Goal: Information Seeking & Learning: Learn about a topic

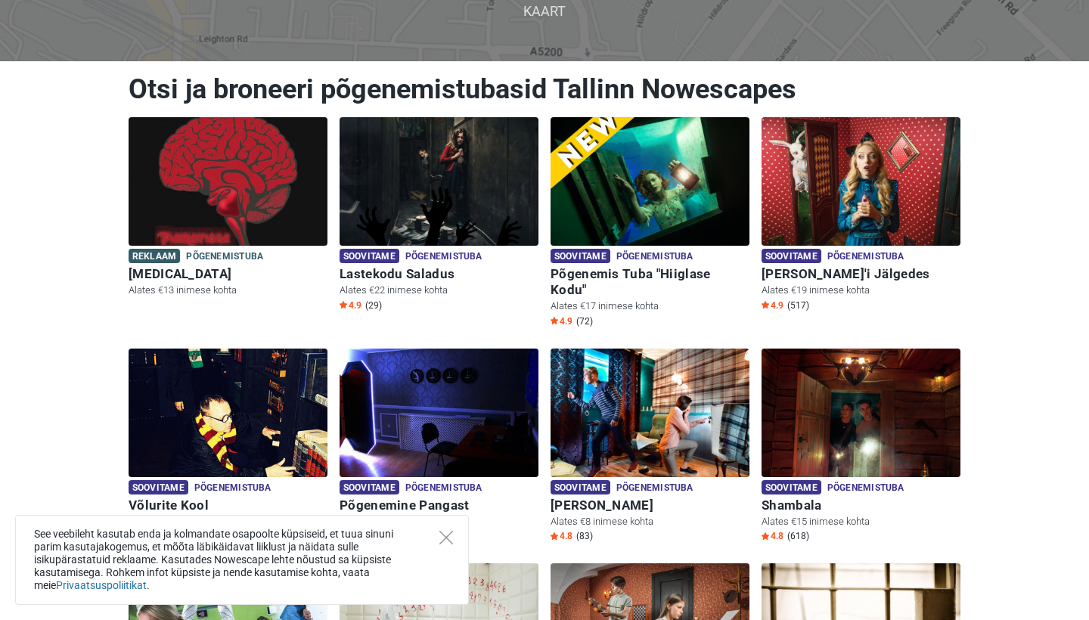
scroll to position [130, 0]
click at [640, 275] on h6 "Põgenemis Tuba "Hiiglase Kodu"" at bounding box center [650, 282] width 199 height 32
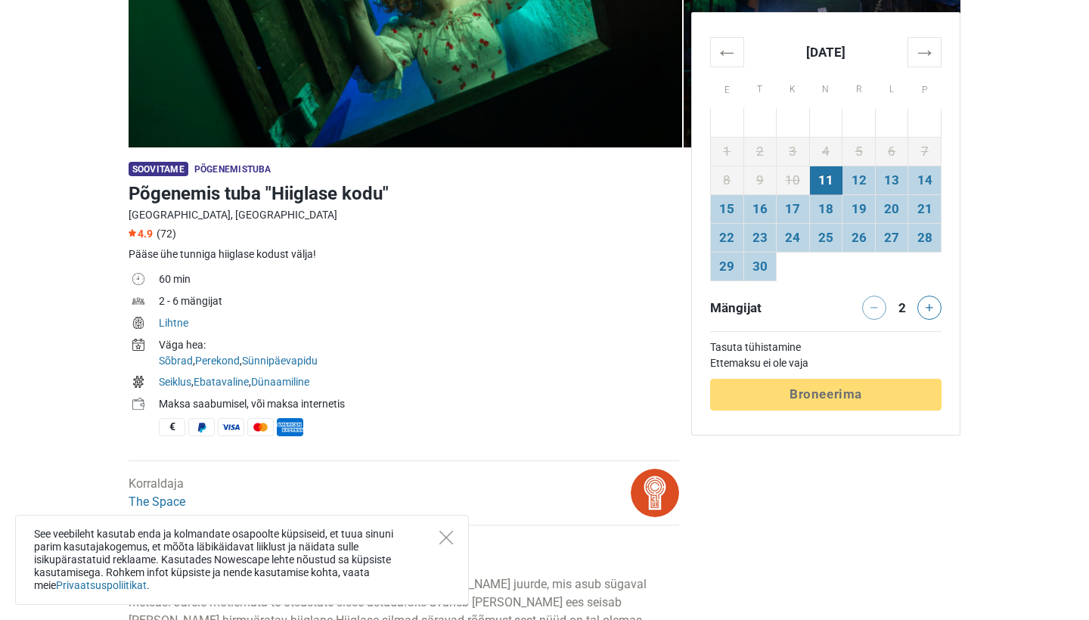
scroll to position [210, 0]
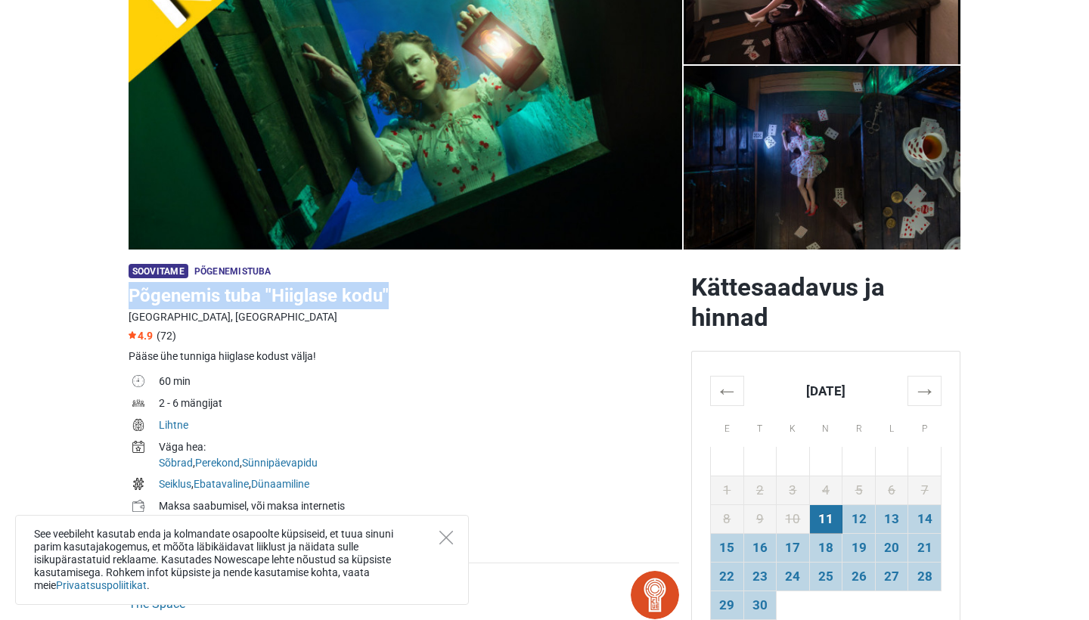
copy h1 "Põgenemis tuba "Hiiglase kodu""
drag, startPoint x: 124, startPoint y: 296, endPoint x: 440, endPoint y: 284, distance: 316.5
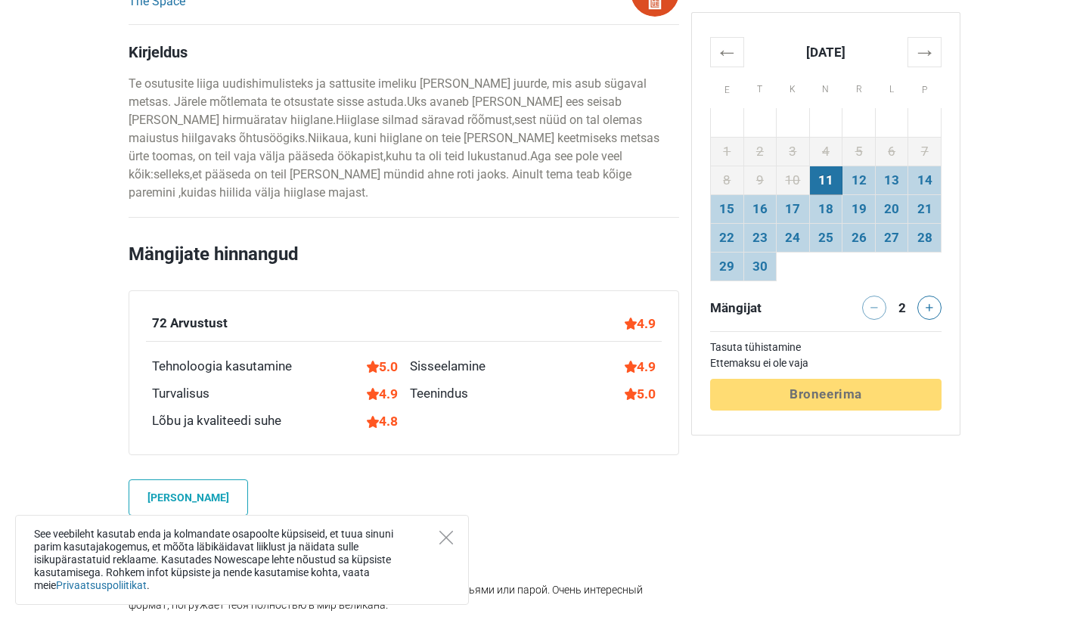
scroll to position [828, 0]
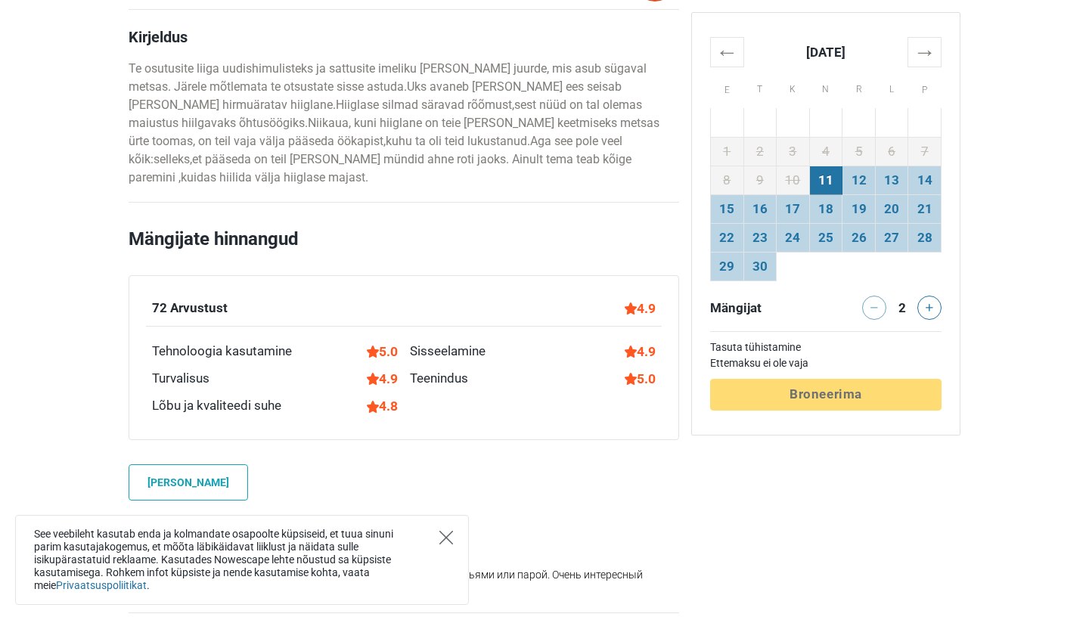
click at [447, 531] on icon "Close" at bounding box center [447, 538] width 14 height 14
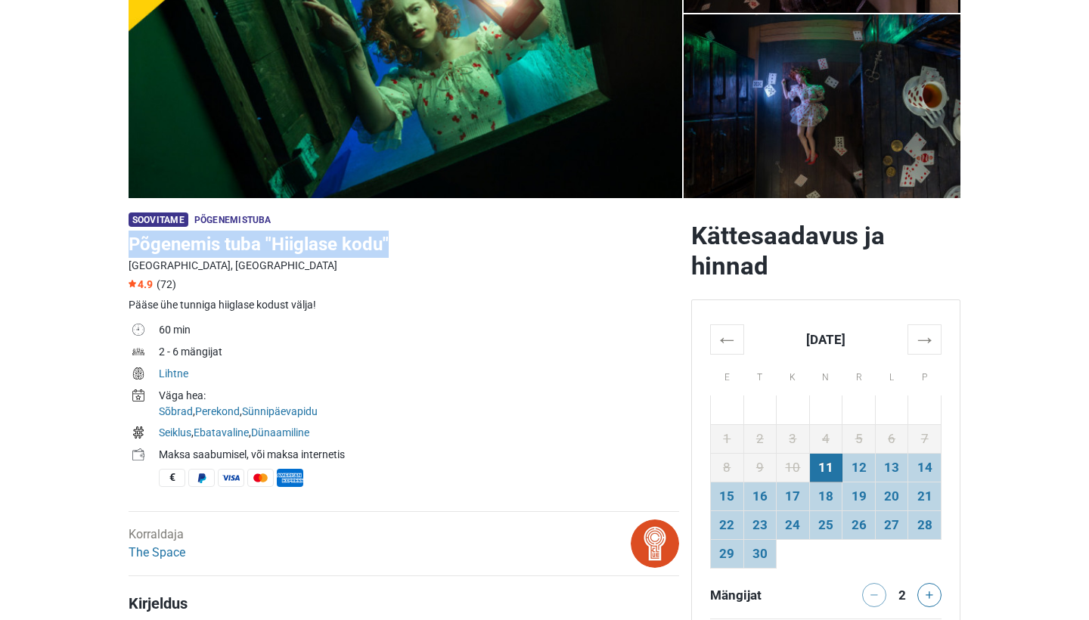
scroll to position [265, 0]
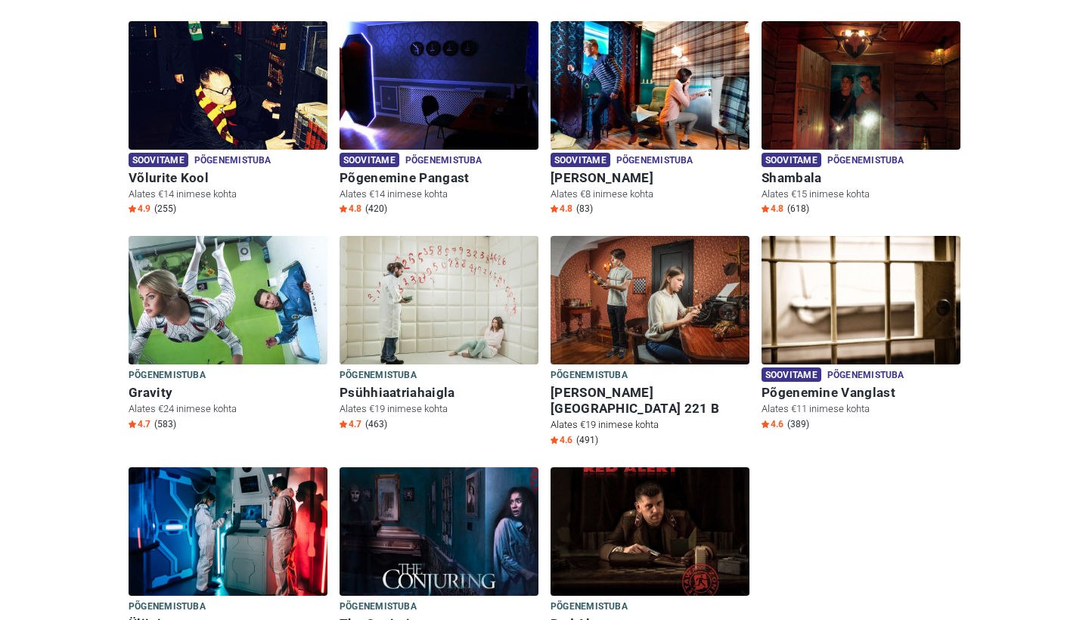
scroll to position [454, 0]
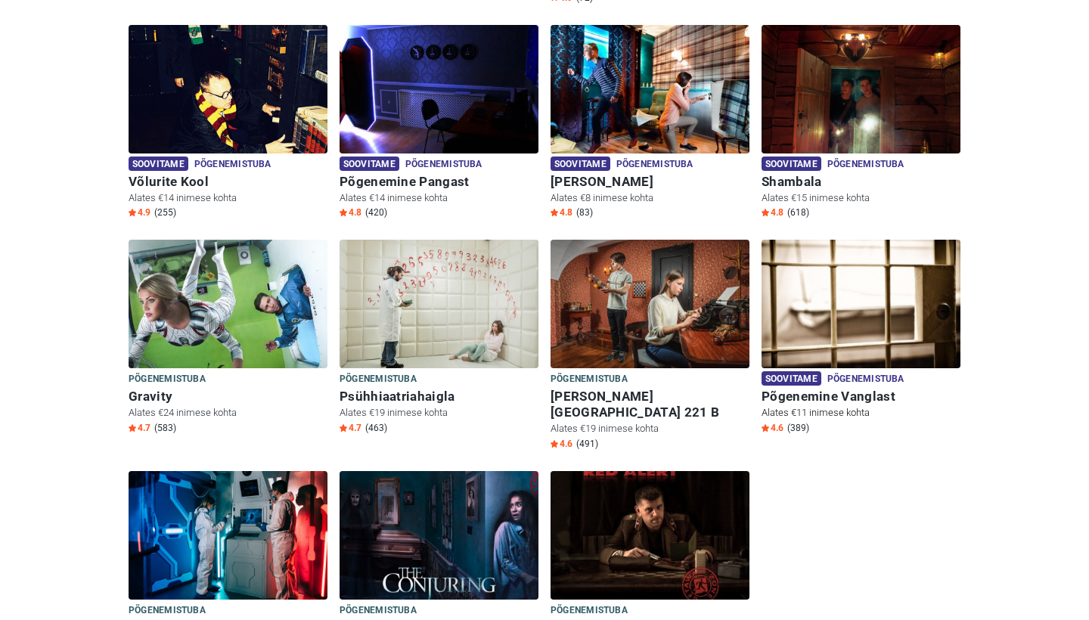
click at [886, 389] on h6 "Põgenemine Vanglast" at bounding box center [861, 397] width 199 height 16
click at [872, 371] on span "Põgenemistuba" at bounding box center [866, 379] width 77 height 17
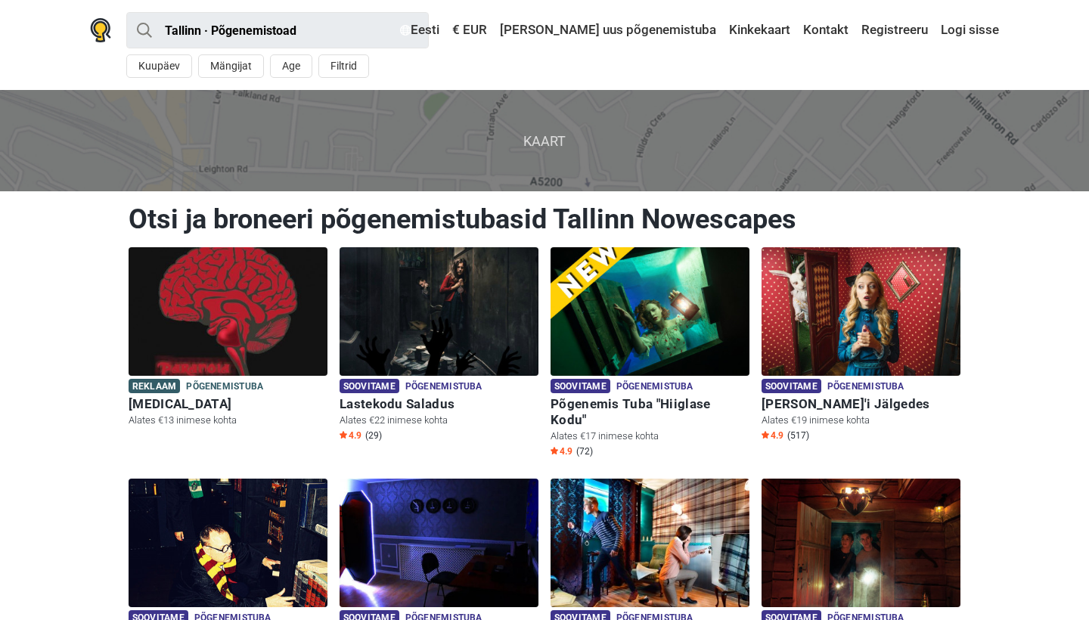
scroll to position [0, 0]
click at [554, 124] on span "Kaart" at bounding box center [545, 140] width 1114 height 101
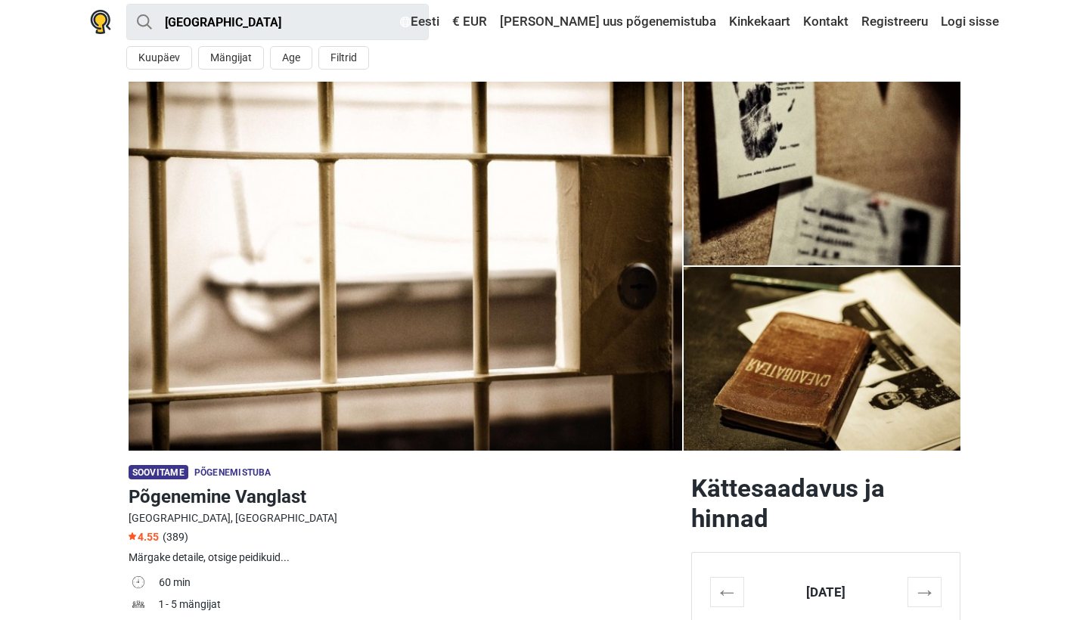
scroll to position [10, 0]
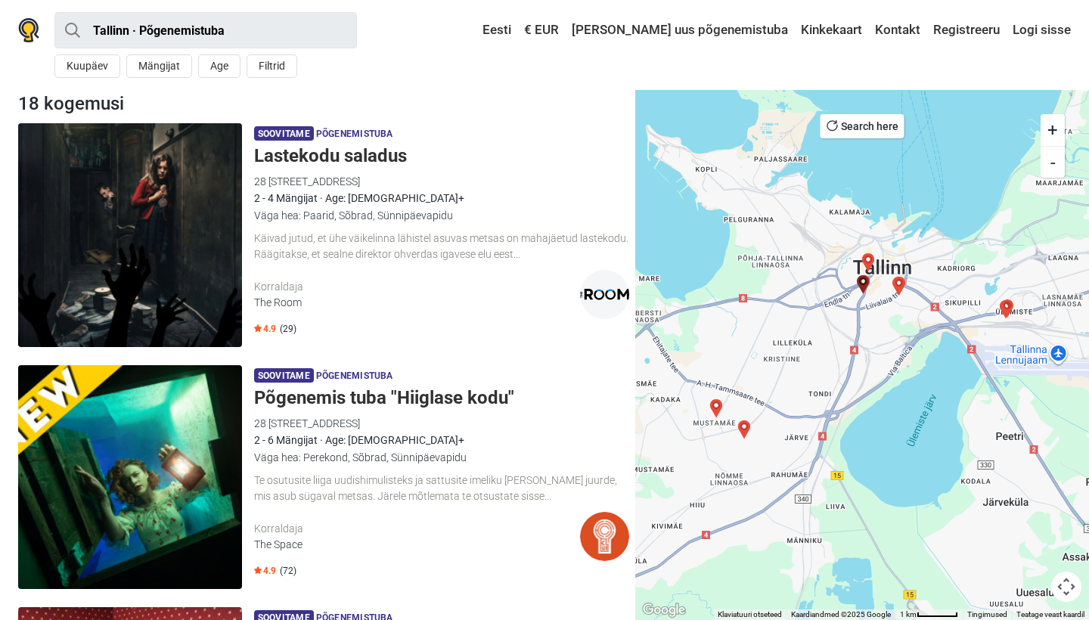
click at [1055, 126] on button "+" at bounding box center [1053, 130] width 24 height 32
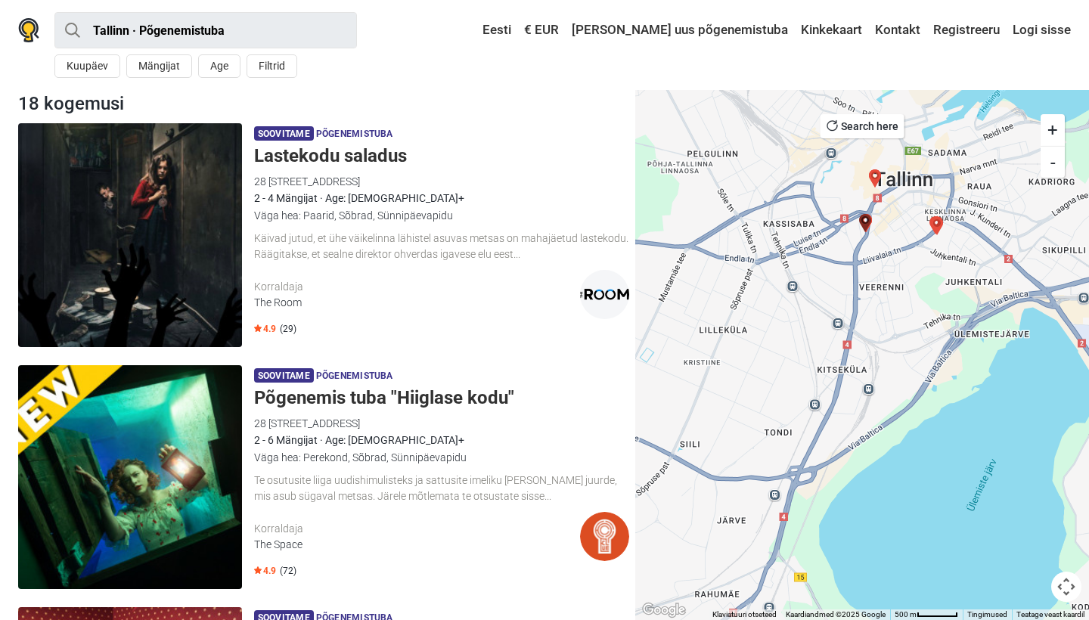
click at [1055, 126] on button "+" at bounding box center [1053, 130] width 24 height 32
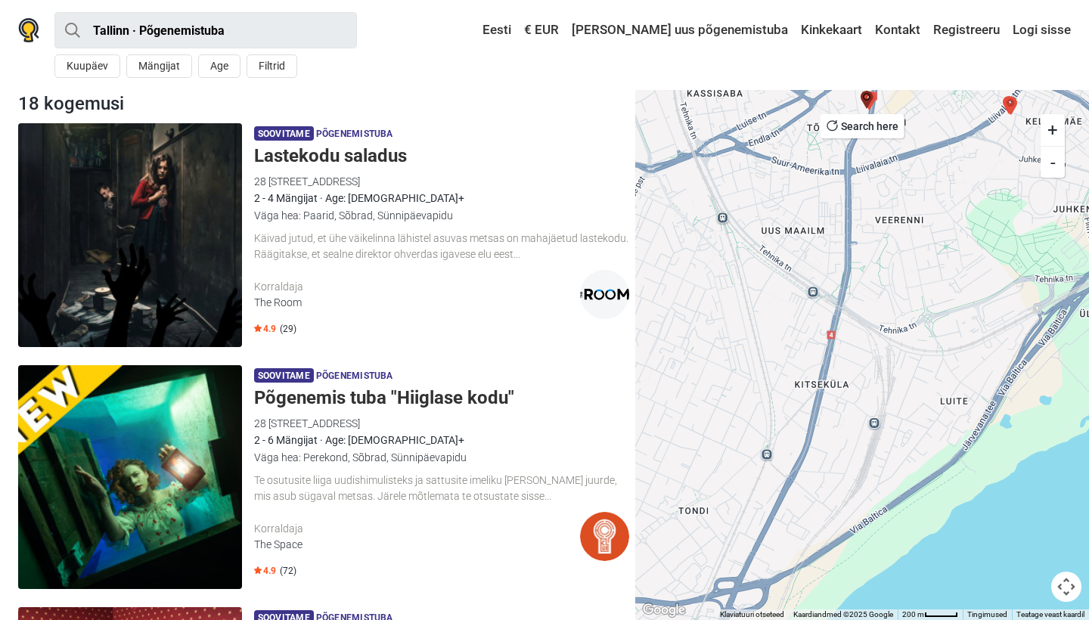
drag, startPoint x: 901, startPoint y: 126, endPoint x: 757, endPoint y: 607, distance: 501.5
click at [758, 608] on div "Search here + - ← Liiguta vasakule → Liiguta paremale ↑ Liiguta üles ↓ Liiguta …" at bounding box center [863, 355] width 454 height 530
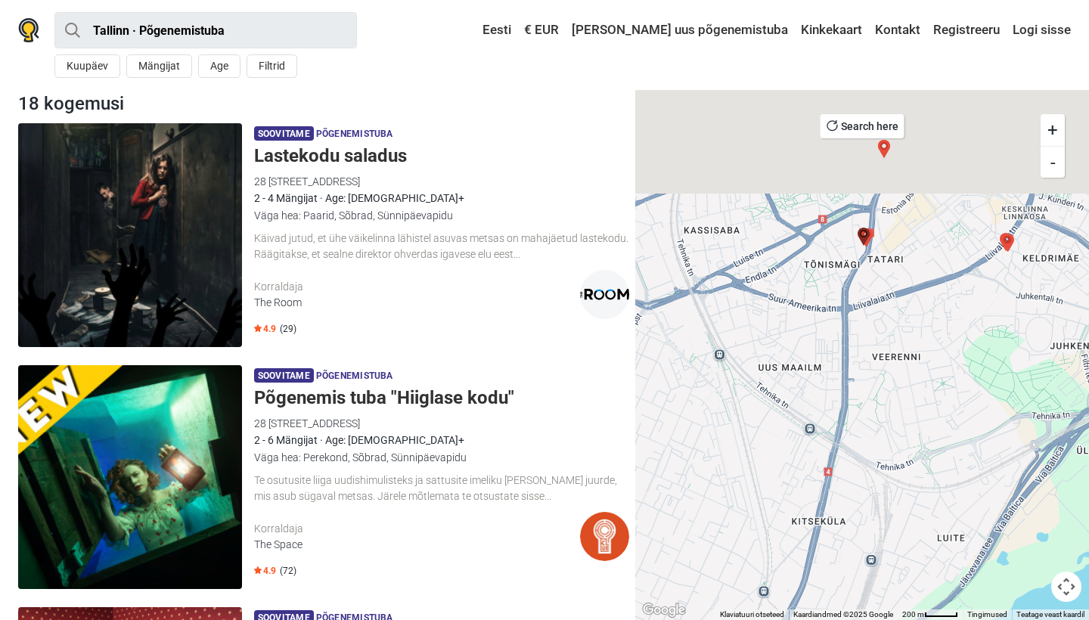
drag, startPoint x: 889, startPoint y: 279, endPoint x: 803, endPoint y: 620, distance: 351.0
click at [807, 620] on div "Klaviatuuri otseteed Kaardiandmed Kaardiandmed ©2025 Google Kaardiandmed ©2025 …" at bounding box center [863, 355] width 454 height 530
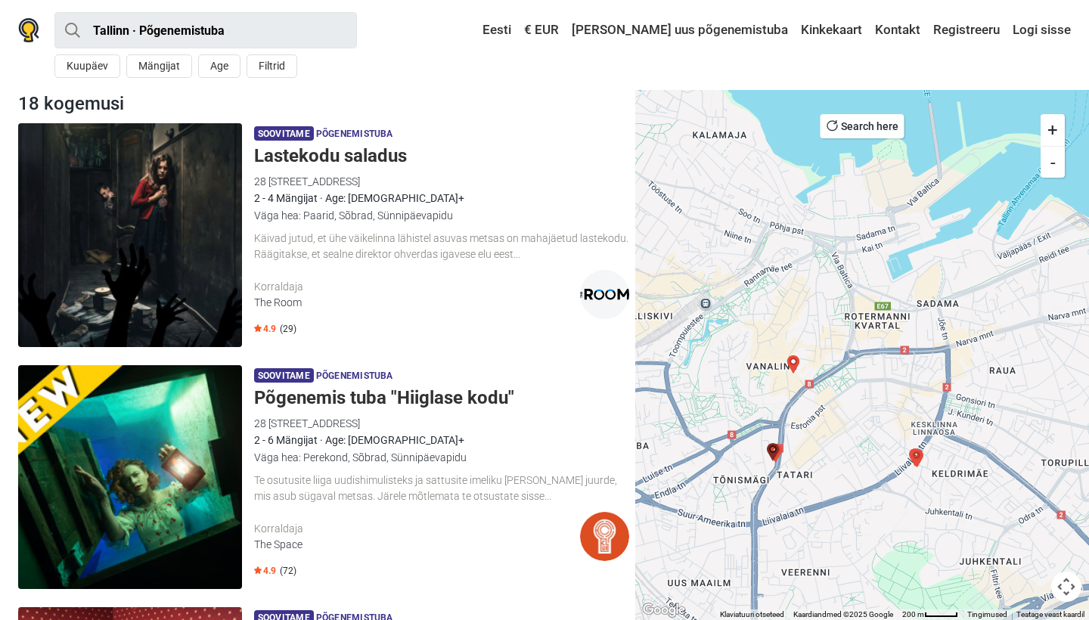
drag, startPoint x: 792, startPoint y: 430, endPoint x: 835, endPoint y: 386, distance: 61.5
click at [835, 386] on div at bounding box center [863, 355] width 454 height 530
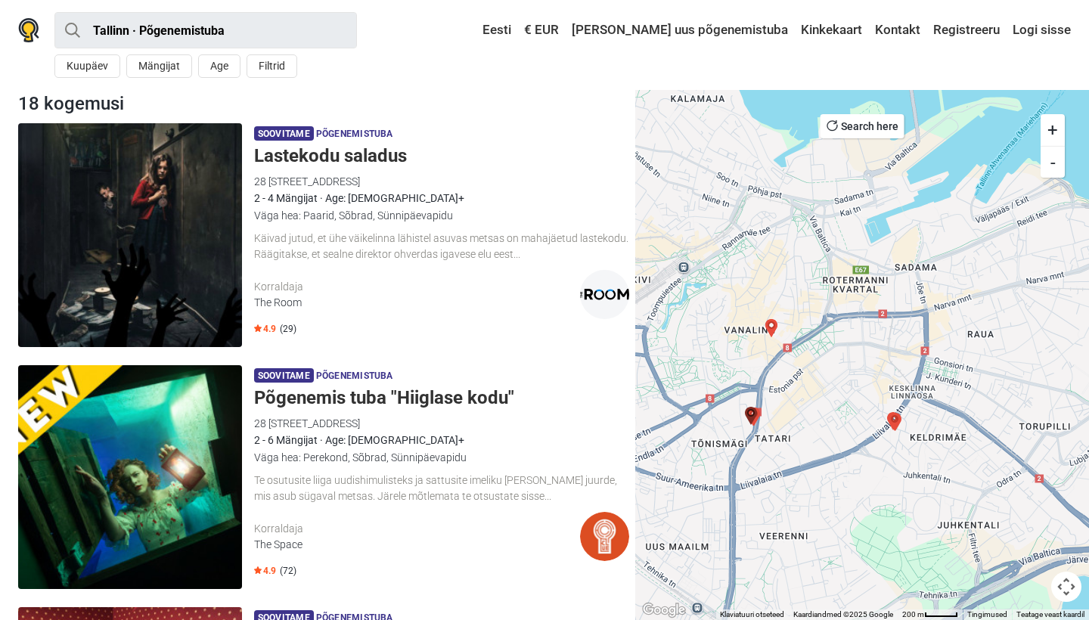
drag, startPoint x: 753, startPoint y: 413, endPoint x: 880, endPoint y: 412, distance: 127.1
click at [880, 412] on div at bounding box center [863, 355] width 454 height 530
click at [755, 418] on img "Lastekodu saladus" at bounding box center [750, 415] width 18 height 18
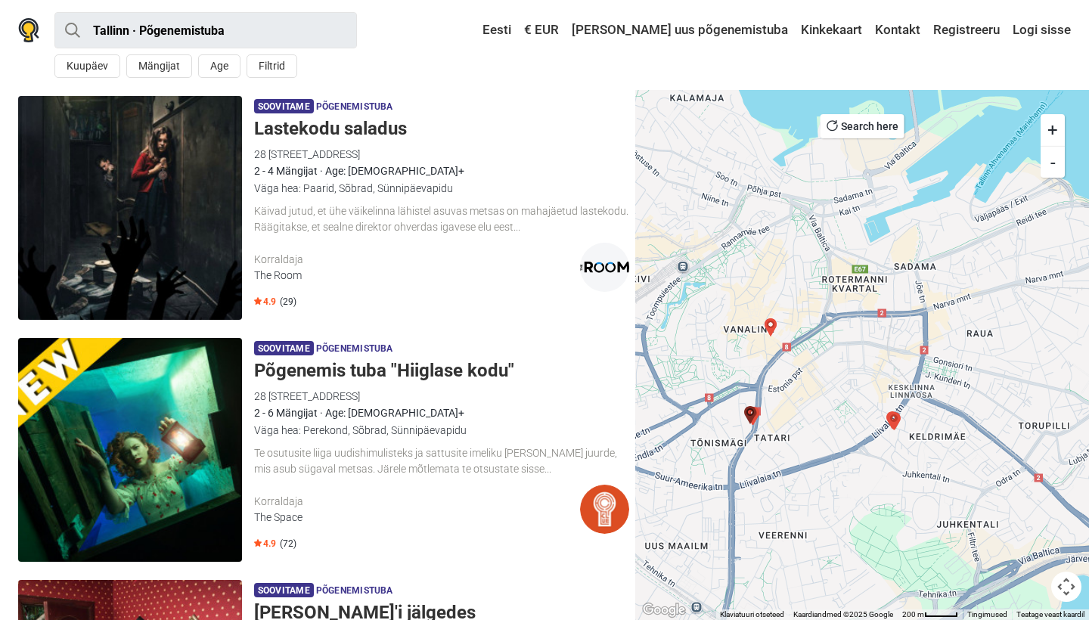
click at [755, 418] on img "Lastekodu saladus" at bounding box center [750, 415] width 18 height 18
click at [760, 412] on img "Baker Street 221 B" at bounding box center [753, 416] width 18 height 18
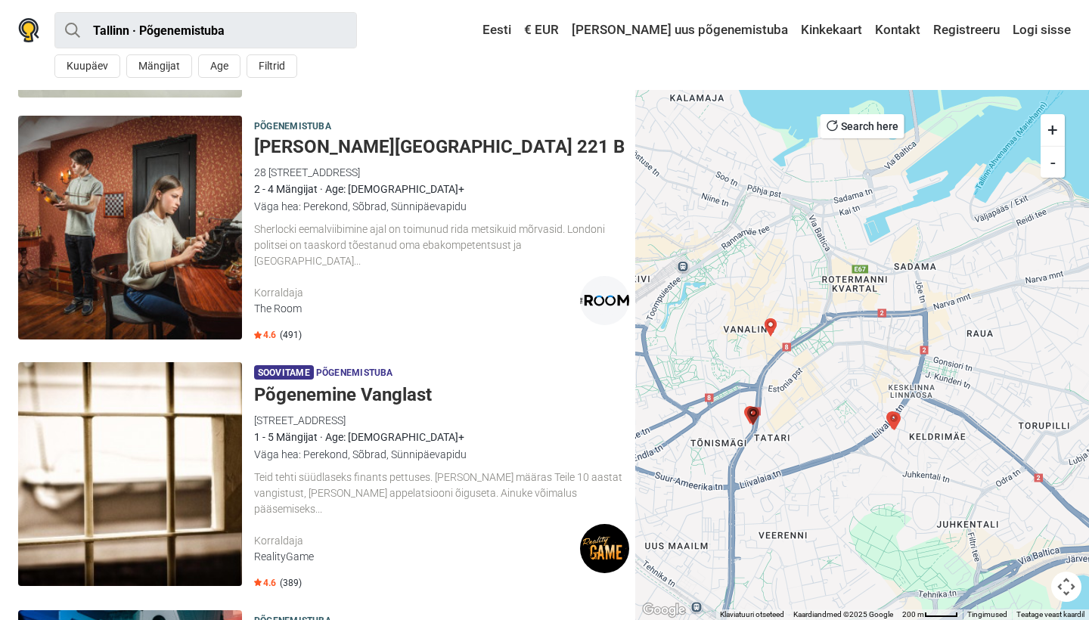
scroll to position [2206, 0]
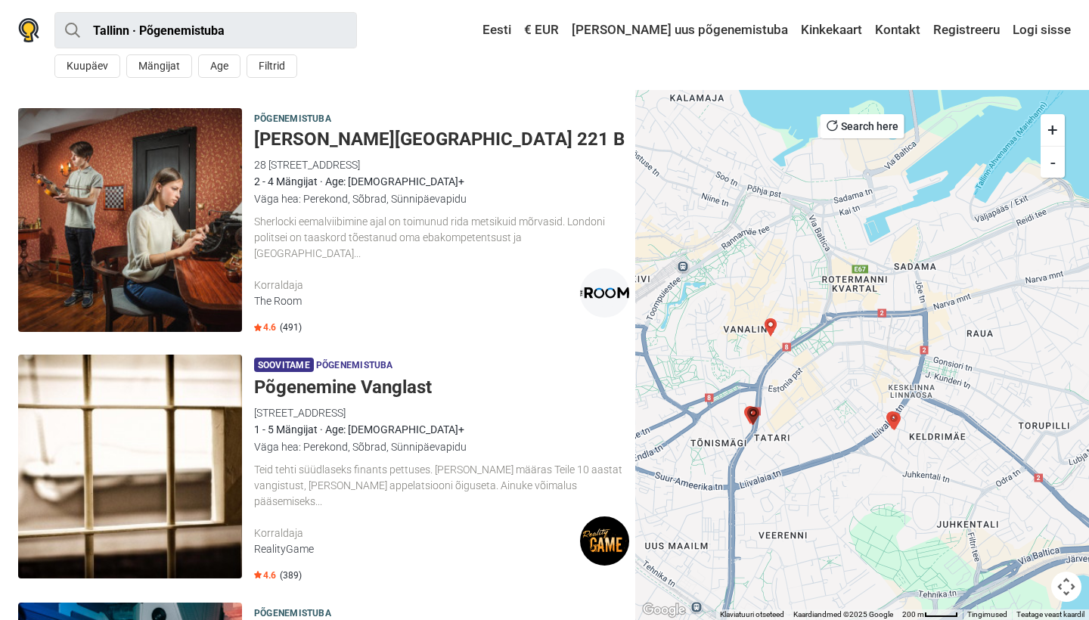
click at [772, 325] on img "Red Alert" at bounding box center [771, 328] width 18 height 18
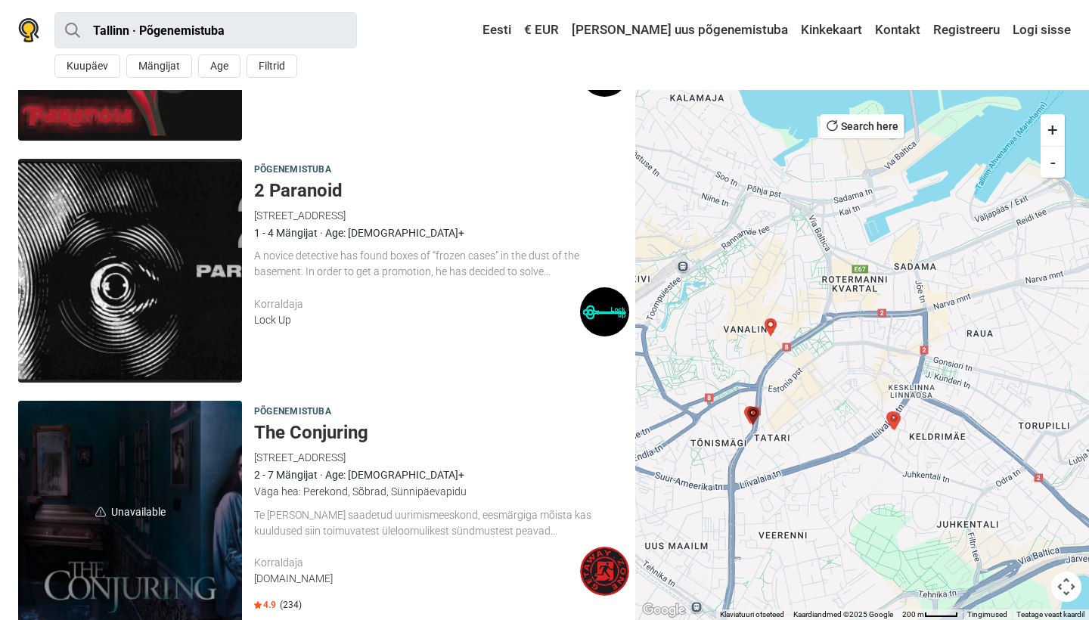
scroll to position [3900, 0]
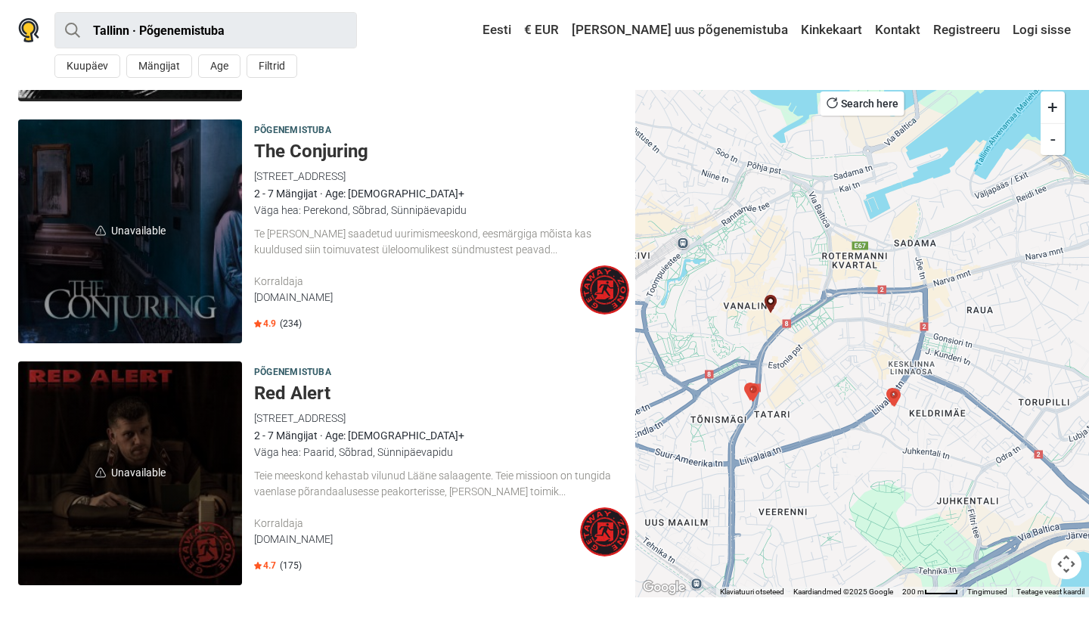
click at [891, 389] on img "Hääl pimedusest" at bounding box center [894, 398] width 18 height 18
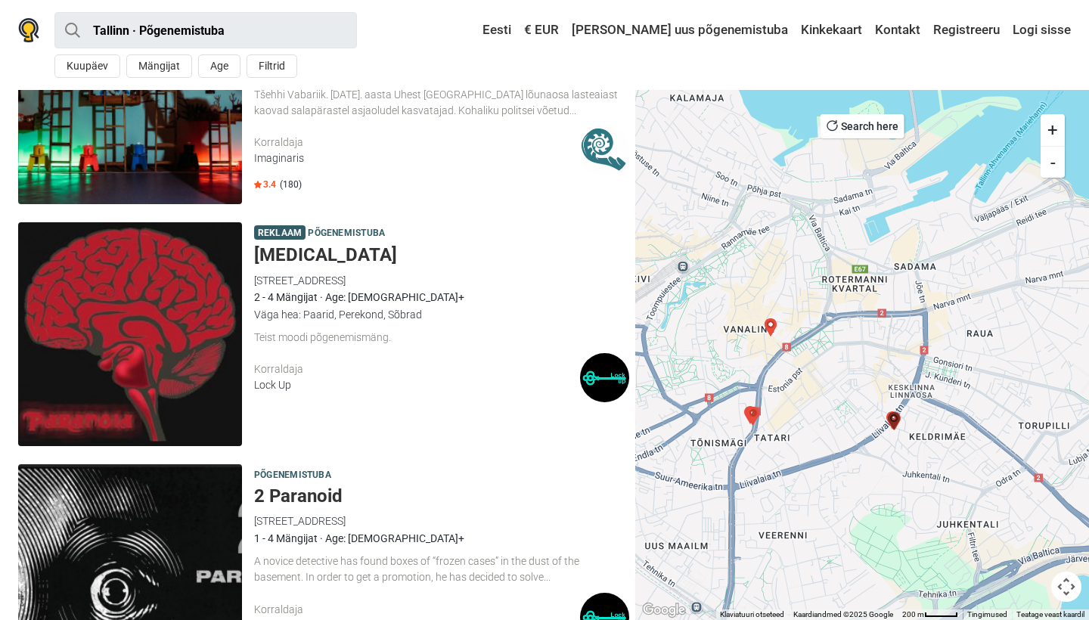
scroll to position [3175, 0]
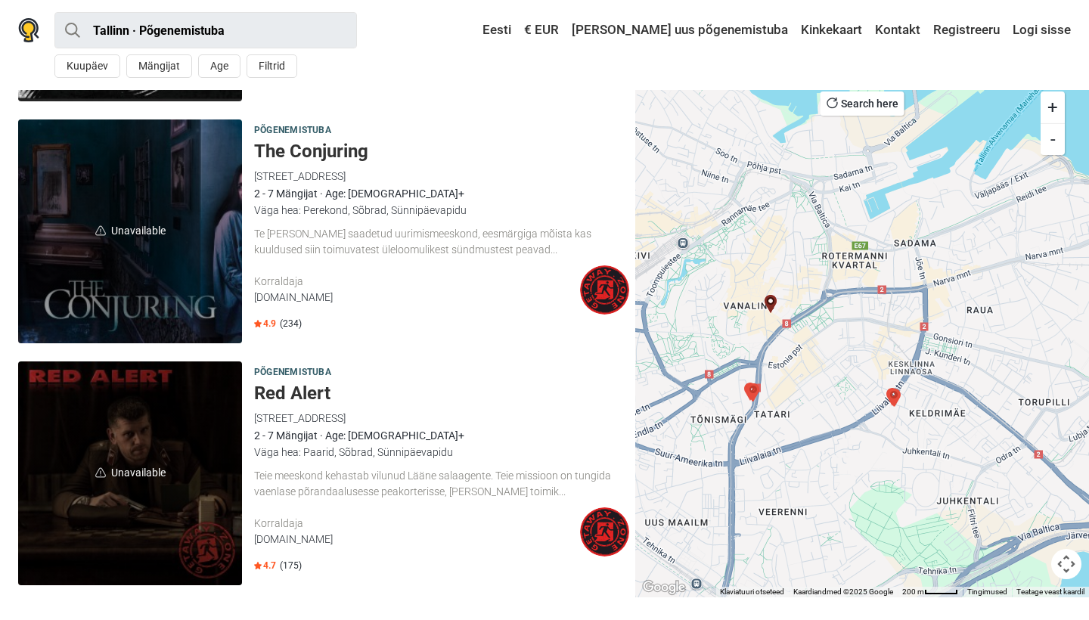
click at [751, 384] on img "Baker Street 221 B" at bounding box center [753, 393] width 18 height 18
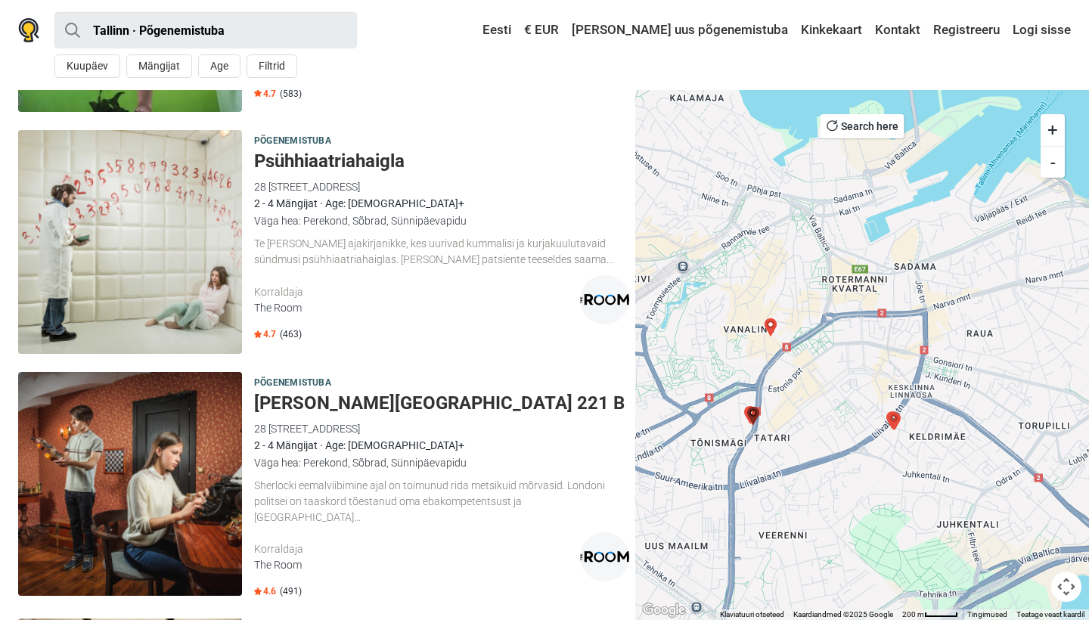
scroll to position [1959, 0]
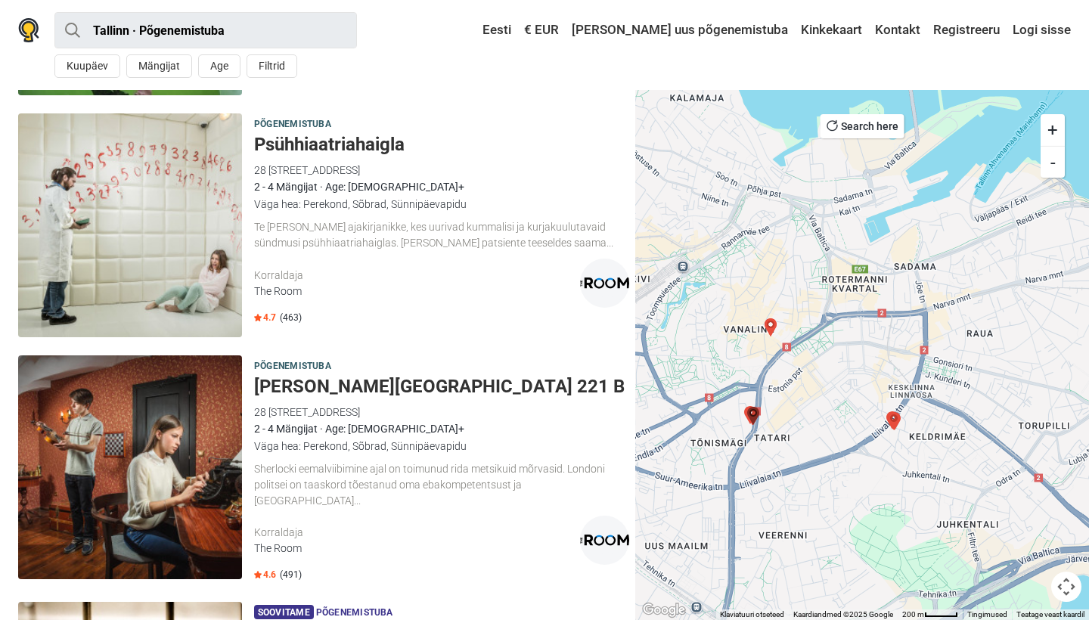
click at [325, 377] on h5 "[PERSON_NAME][GEOGRAPHIC_DATA] 221 B" at bounding box center [441, 387] width 375 height 22
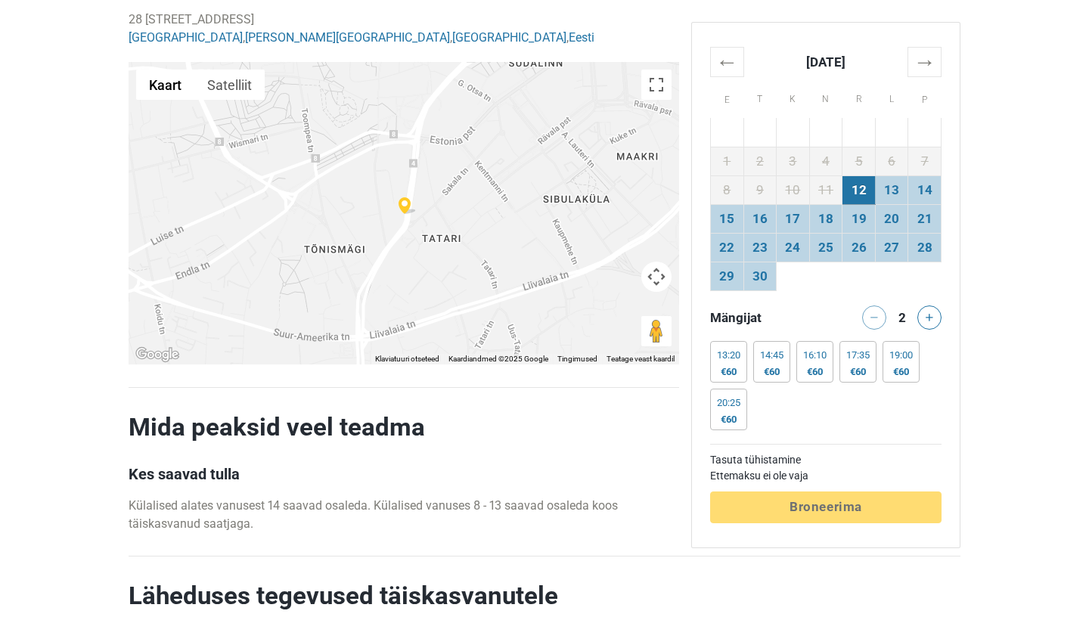
scroll to position [3081, 0]
